Goal: Communication & Community: Answer question/provide support

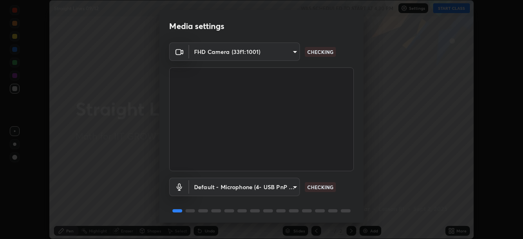
scroll to position [29, 0]
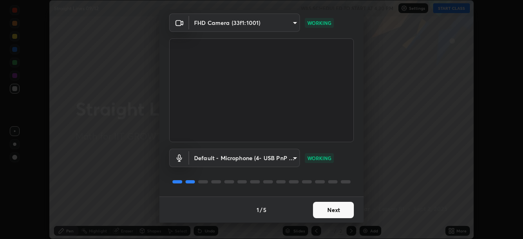
click at [328, 210] on button "Next" at bounding box center [333, 210] width 41 height 16
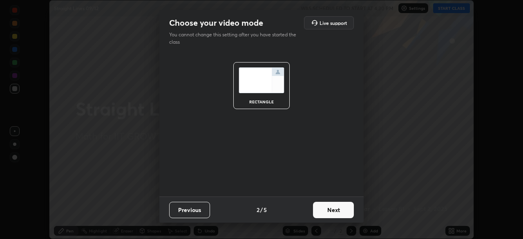
scroll to position [0, 0]
click at [332, 210] on button "Next" at bounding box center [333, 210] width 41 height 16
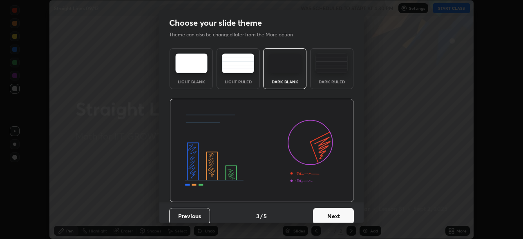
click at [332, 214] on button "Next" at bounding box center [333, 216] width 41 height 16
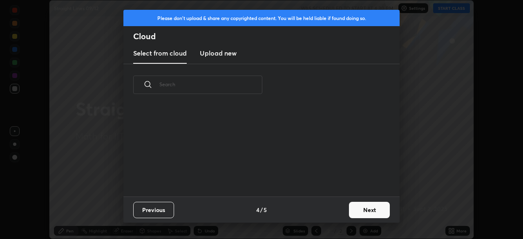
scroll to position [91, 262]
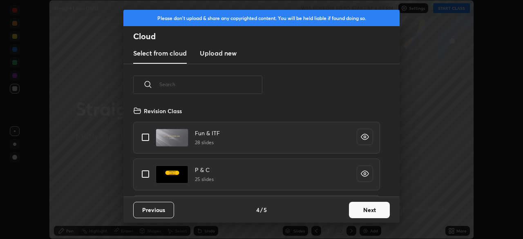
click at [355, 210] on button "Next" at bounding box center [369, 210] width 41 height 16
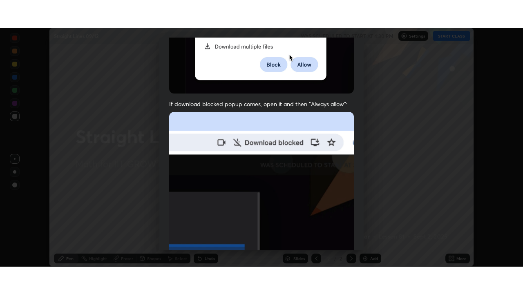
scroll to position [196, 0]
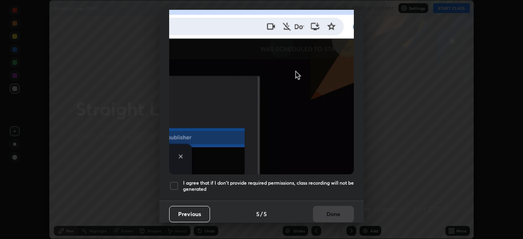
click at [309, 180] on h5 "I agree that if I don't provide required permissions, class recording will not …" at bounding box center [268, 186] width 171 height 13
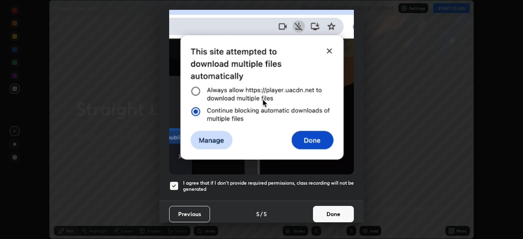
click at [319, 207] on button "Done" at bounding box center [333, 214] width 41 height 16
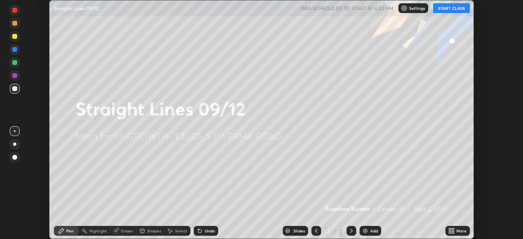
click at [441, 11] on button "START CLASS" at bounding box center [451, 8] width 37 height 10
click at [369, 230] on div "Add" at bounding box center [370, 231] width 22 height 10
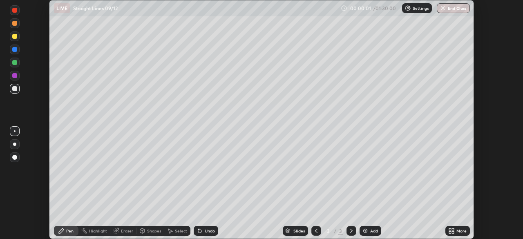
click at [454, 231] on icon at bounding box center [451, 230] width 7 height 7
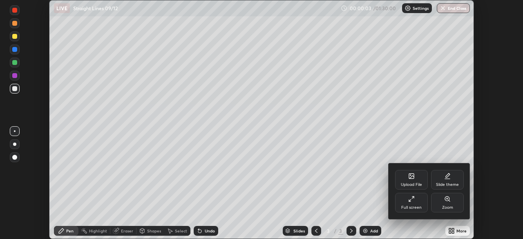
click at [413, 203] on div "Full screen" at bounding box center [411, 203] width 33 height 20
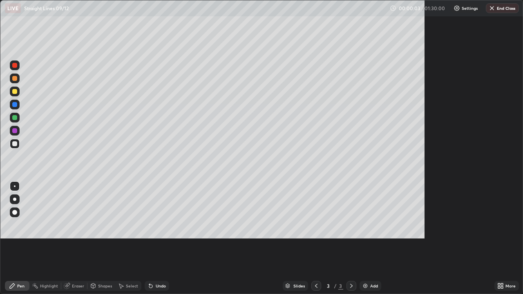
scroll to position [294, 523]
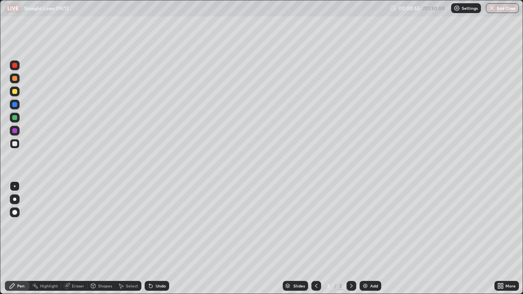
click at [16, 92] on div at bounding box center [14, 91] width 5 height 5
click at [15, 118] on div at bounding box center [14, 117] width 5 height 5
click at [164, 238] on div "Undo" at bounding box center [161, 286] width 10 height 4
click at [163, 238] on div "Undo" at bounding box center [161, 286] width 10 height 4
click at [78, 238] on div "Eraser" at bounding box center [78, 286] width 12 height 4
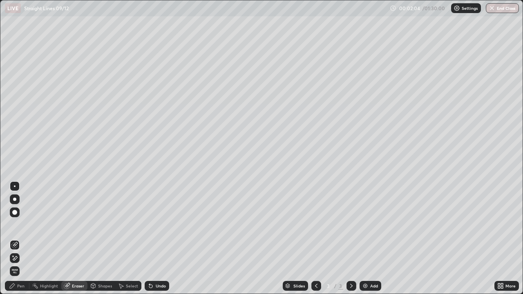
click at [20, 238] on div "Pen" at bounding box center [20, 286] width 7 height 4
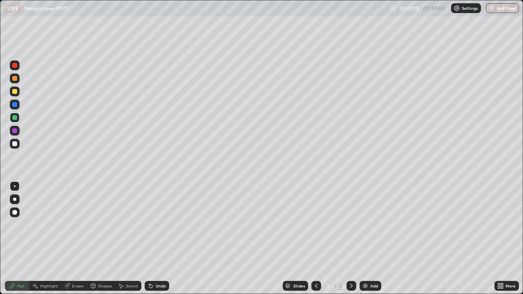
click at [13, 144] on div at bounding box center [14, 143] width 5 height 5
click at [16, 92] on div at bounding box center [14, 91] width 5 height 5
click at [77, 238] on div "Eraser" at bounding box center [78, 286] width 12 height 4
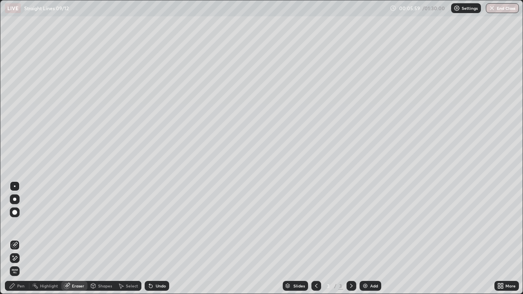
click at [21, 238] on div "Pen" at bounding box center [20, 286] width 7 height 4
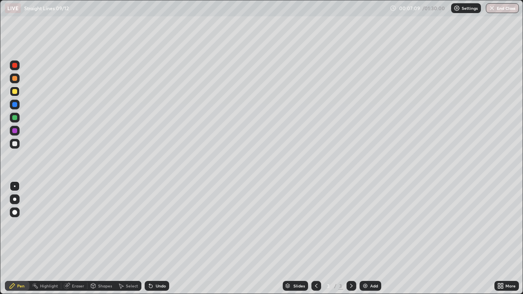
click at [373, 238] on div "Add" at bounding box center [374, 286] width 8 height 4
click at [17, 143] on div at bounding box center [14, 143] width 5 height 5
click at [373, 238] on div "Add" at bounding box center [374, 286] width 8 height 4
click at [14, 95] on div at bounding box center [15, 92] width 10 height 10
click at [14, 118] on div at bounding box center [14, 117] width 5 height 5
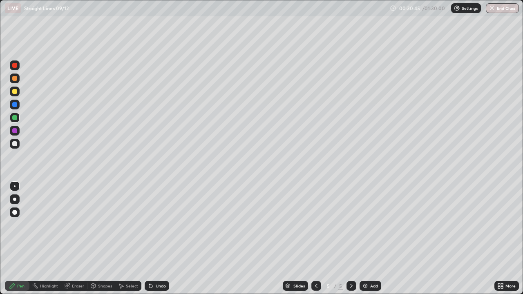
click at [370, 238] on div "Add" at bounding box center [374, 286] width 8 height 4
click at [16, 91] on div at bounding box center [14, 91] width 5 height 5
click at [16, 118] on div at bounding box center [14, 117] width 5 height 5
click at [159, 238] on div "Undo" at bounding box center [161, 286] width 10 height 4
click at [160, 238] on div "Undo" at bounding box center [157, 286] width 25 height 10
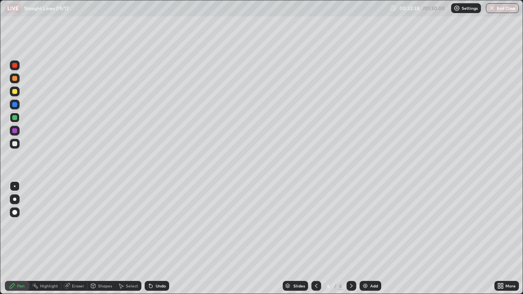
click at [14, 107] on div at bounding box center [14, 104] width 5 height 5
click at [16, 119] on div at bounding box center [14, 117] width 5 height 5
click at [158, 238] on div "Undo" at bounding box center [161, 286] width 10 height 4
click at [159, 238] on div "Undo" at bounding box center [161, 286] width 10 height 4
click at [160, 238] on div "Undo" at bounding box center [161, 286] width 10 height 4
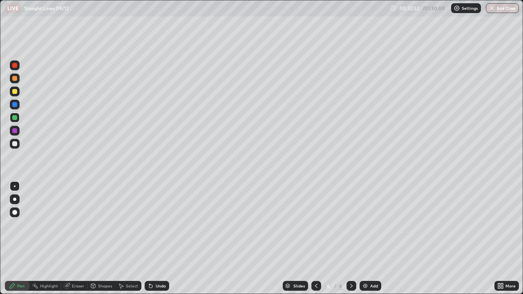
click at [160, 238] on div "Undo" at bounding box center [161, 286] width 10 height 4
click at [159, 238] on div "Undo" at bounding box center [161, 286] width 10 height 4
click at [160, 238] on div "Undo" at bounding box center [161, 286] width 10 height 4
click at [159, 238] on div "Undo" at bounding box center [161, 286] width 10 height 4
click at [160, 238] on div "Undo" at bounding box center [161, 286] width 10 height 4
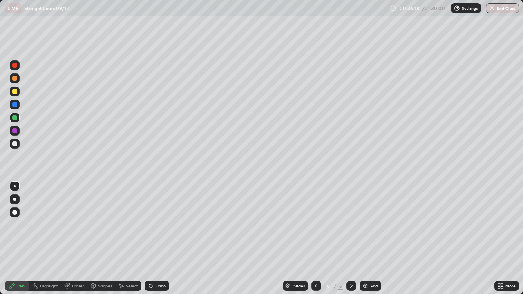
click at [372, 238] on div "Add" at bounding box center [374, 286] width 8 height 4
click at [17, 93] on div at bounding box center [15, 92] width 10 height 10
click at [16, 119] on div at bounding box center [14, 117] width 5 height 5
click at [161, 238] on div "Undo" at bounding box center [161, 286] width 10 height 4
click at [162, 238] on div "Undo" at bounding box center [161, 286] width 10 height 4
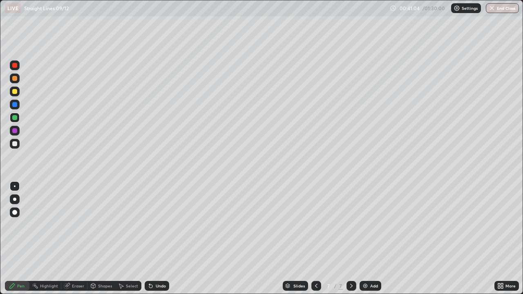
click at [14, 143] on div at bounding box center [14, 143] width 5 height 5
click at [373, 238] on div "Add" at bounding box center [370, 286] width 22 height 10
click at [18, 91] on div at bounding box center [15, 92] width 10 height 10
click at [15, 118] on div at bounding box center [14, 117] width 5 height 5
click at [16, 144] on div at bounding box center [14, 143] width 5 height 5
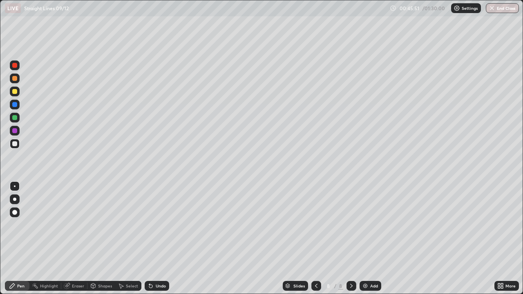
click at [16, 130] on div at bounding box center [14, 130] width 5 height 5
click at [15, 104] on div at bounding box center [14, 104] width 5 height 5
click at [14, 131] on div at bounding box center [14, 130] width 5 height 5
click at [17, 106] on div at bounding box center [14, 104] width 5 height 5
click at [13, 67] on div at bounding box center [14, 65] width 5 height 5
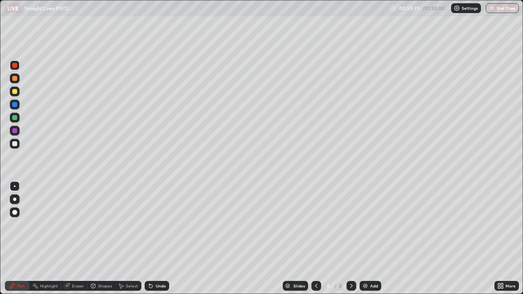
click at [369, 238] on div "Add" at bounding box center [370, 286] width 22 height 10
click at [15, 91] on div at bounding box center [14, 91] width 5 height 5
click at [16, 120] on div at bounding box center [14, 117] width 5 height 5
click at [15, 143] on div at bounding box center [14, 143] width 5 height 5
click at [371, 238] on div "Add" at bounding box center [374, 286] width 8 height 4
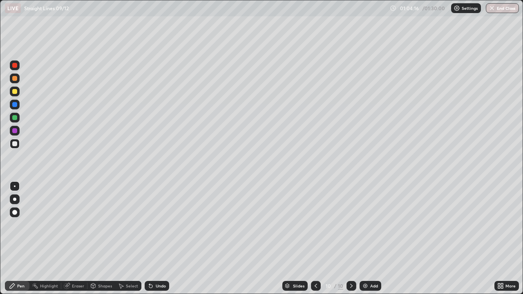
click at [18, 92] on div at bounding box center [15, 92] width 10 height 10
click at [16, 118] on div at bounding box center [14, 117] width 5 height 5
click at [374, 238] on div "Add" at bounding box center [374, 286] width 8 height 4
click at [16, 91] on div at bounding box center [14, 91] width 5 height 5
click at [16, 118] on div at bounding box center [14, 117] width 5 height 5
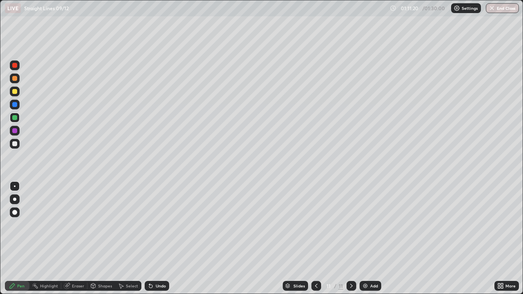
click at [164, 238] on div "Undo" at bounding box center [157, 286] width 25 height 10
click at [375, 238] on div "Add" at bounding box center [370, 286] width 22 height 10
click at [18, 92] on div at bounding box center [15, 92] width 10 height 10
click at [15, 115] on div at bounding box center [14, 117] width 5 height 5
click at [372, 238] on div "Add" at bounding box center [374, 286] width 8 height 4
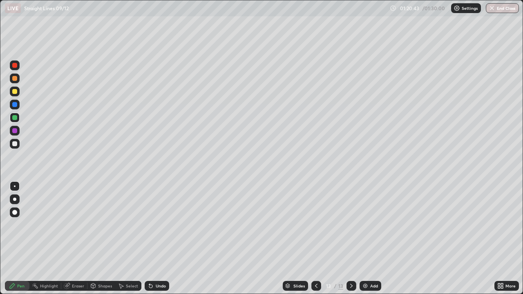
click at [16, 93] on div at bounding box center [14, 91] width 5 height 5
click at [15, 118] on div at bounding box center [14, 117] width 5 height 5
click at [15, 91] on div at bounding box center [14, 91] width 5 height 5
click at [504, 11] on button "End Class" at bounding box center [502, 8] width 32 height 10
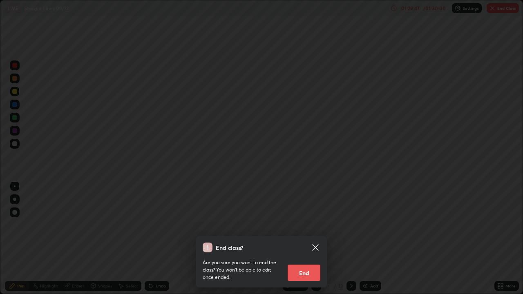
click at [303, 238] on button "End" at bounding box center [304, 273] width 33 height 16
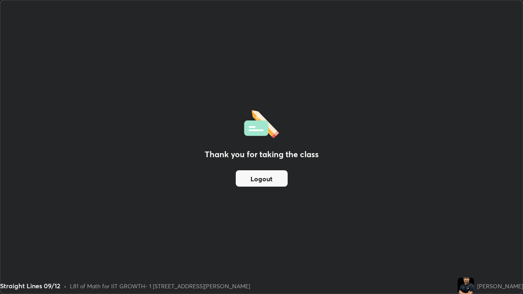
click at [281, 176] on button "Logout" at bounding box center [262, 178] width 52 height 16
